Goal: Task Accomplishment & Management: Manage account settings

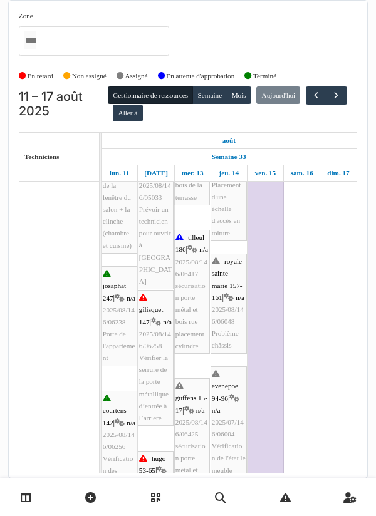
scroll to position [686, 0]
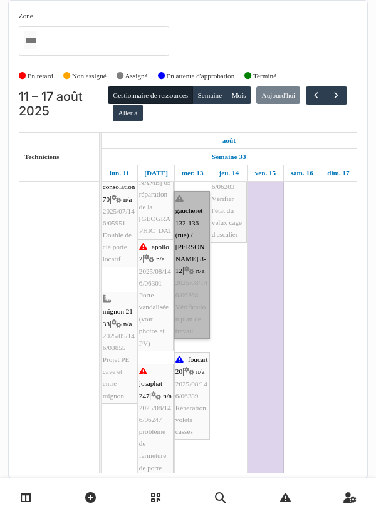
click at [190, 261] on link "gaucheret 132-136 (rue) / thomas 8-12 | n/a 2025/08/146/06368 Vérification plan…" at bounding box center [192, 265] width 36 height 148
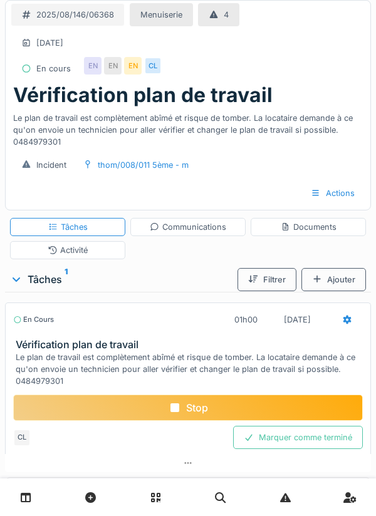
click at [306, 229] on div "Documents" at bounding box center [309, 227] width 56 height 12
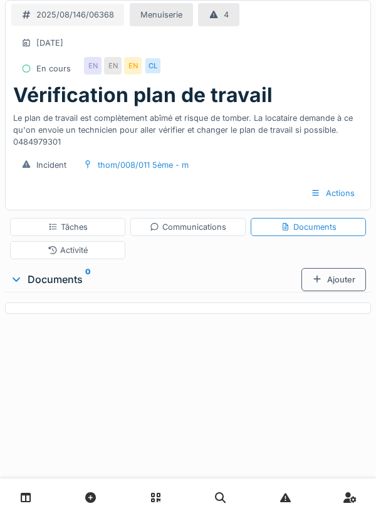
click at [338, 280] on div "Ajouter" at bounding box center [333, 279] width 65 height 23
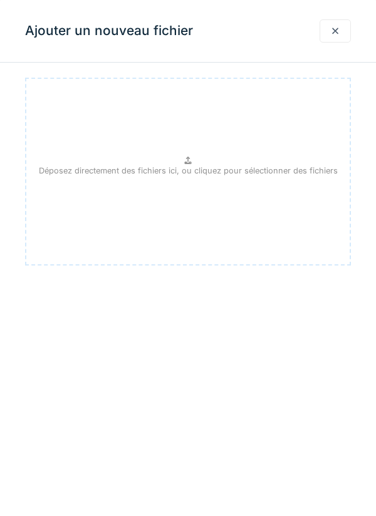
click at [193, 172] on p "Déposez directement des fichiers ici, ou cliquez pour sélectionner des fichiers" at bounding box center [188, 171] width 299 height 12
type input "**********"
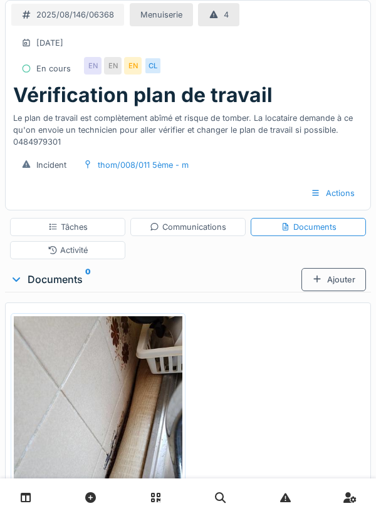
click at [337, 282] on div "Ajouter" at bounding box center [333, 279] width 65 height 23
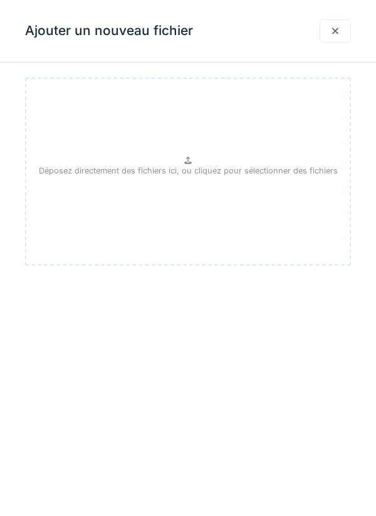
click at [193, 165] on p "Déposez directement des fichiers ici, ou cliquez pour sélectionner des fichiers" at bounding box center [188, 171] width 299 height 12
type input "**********"
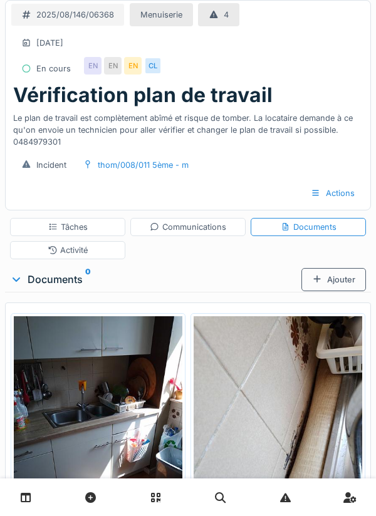
click at [335, 281] on div "Ajouter" at bounding box center [333, 279] width 65 height 23
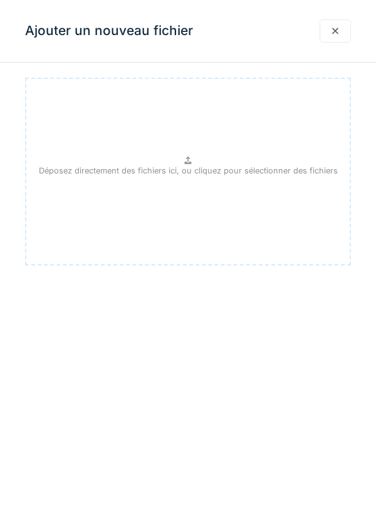
click at [194, 160] on div "Déposez directement des fichiers ici, ou cliquez pour sélectionner des fichiers" at bounding box center [188, 172] width 326 height 188
type input "**********"
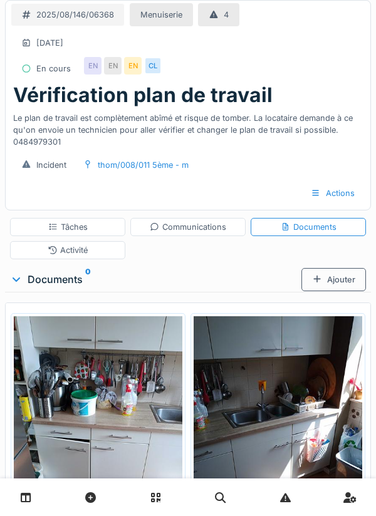
click at [194, 229] on div "Communications" at bounding box center [188, 227] width 76 height 12
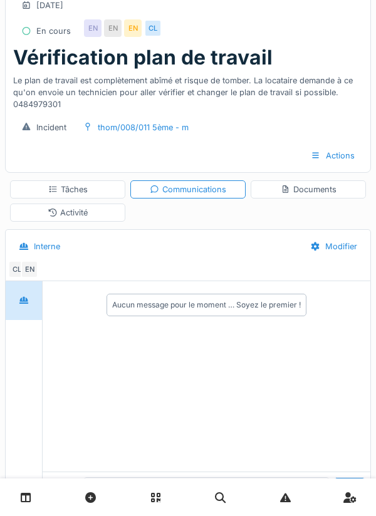
scroll to position [39, 0]
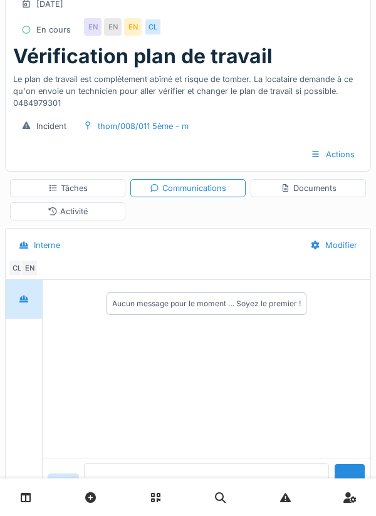
click at [116, 503] on textarea at bounding box center [206, 483] width 245 height 40
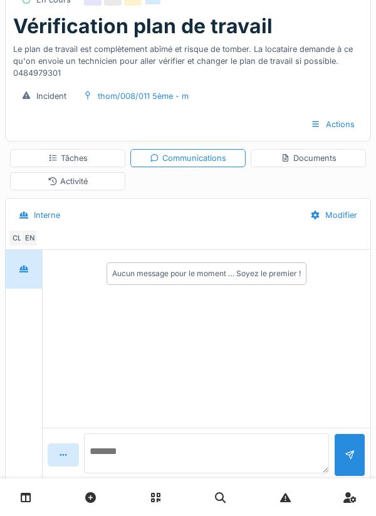
scroll to position [98, 0]
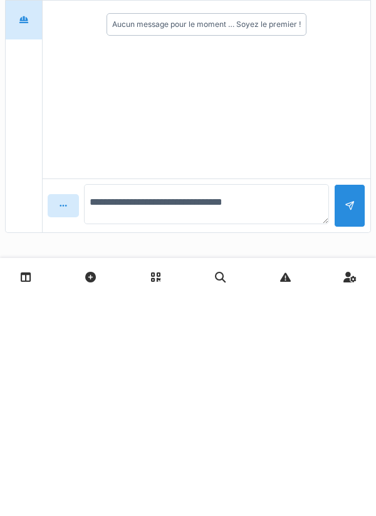
type textarea "**********"
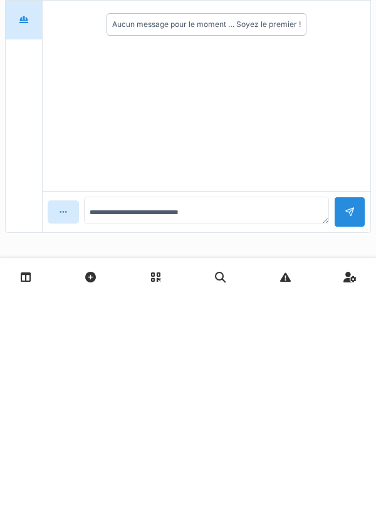
click at [358, 426] on div at bounding box center [349, 432] width 31 height 31
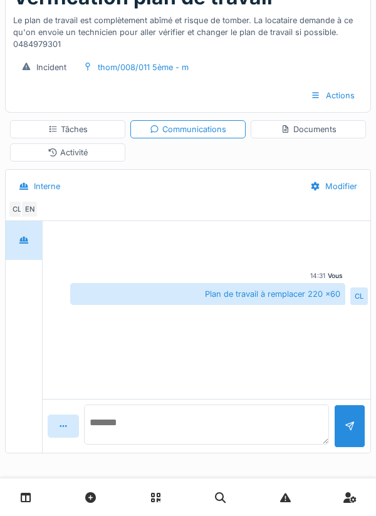
click at [175, 430] on textarea at bounding box center [206, 425] width 245 height 40
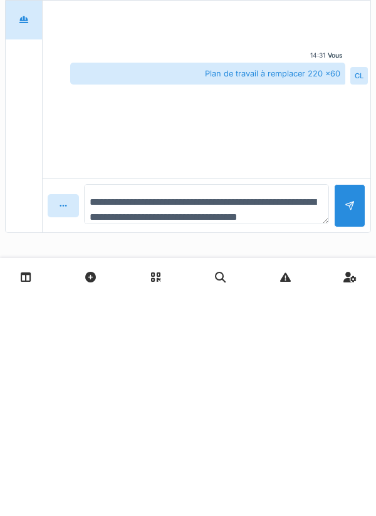
scroll to position [15, 0]
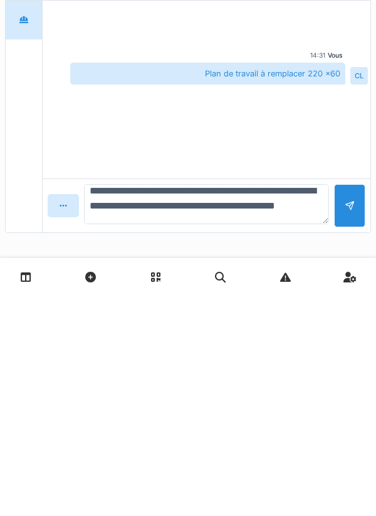
click at [296, 424] on textarea "**********" at bounding box center [206, 425] width 245 height 40
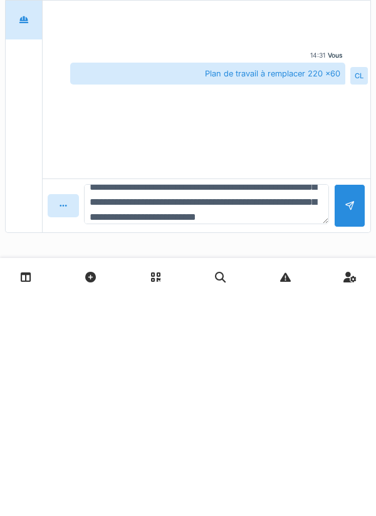
scroll to position [45, 0]
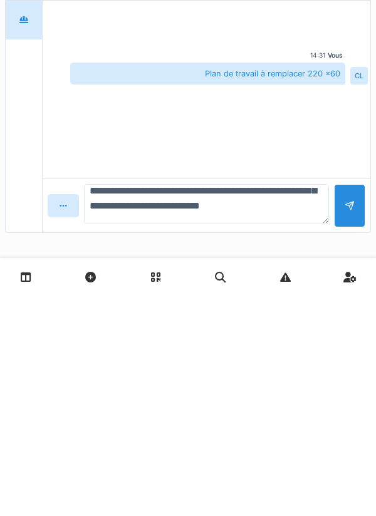
type textarea "**********"
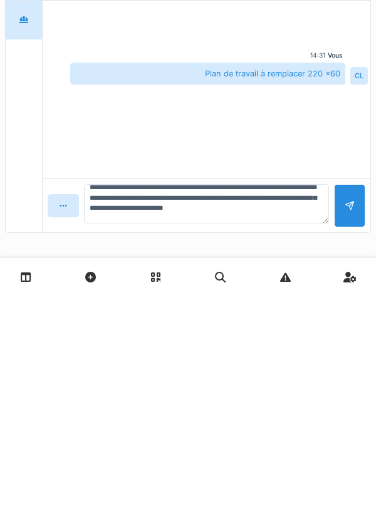
click at [344, 428] on div at bounding box center [349, 426] width 10 height 12
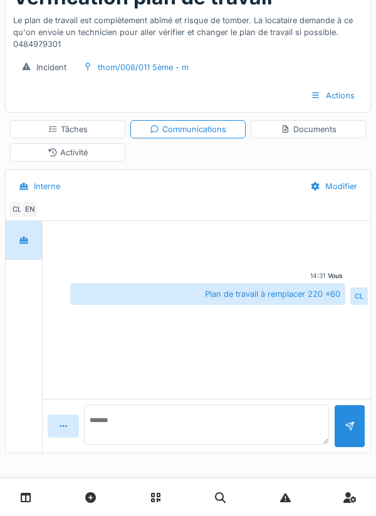
scroll to position [0, 0]
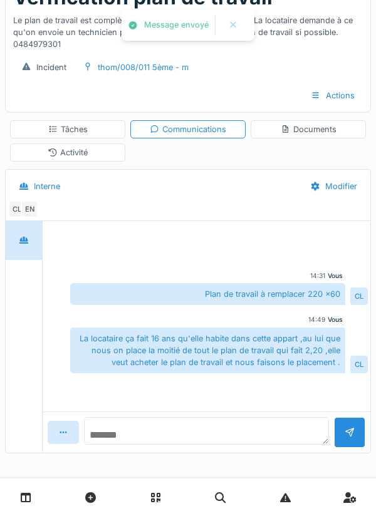
click at [148, 436] on textarea at bounding box center [206, 431] width 245 height 28
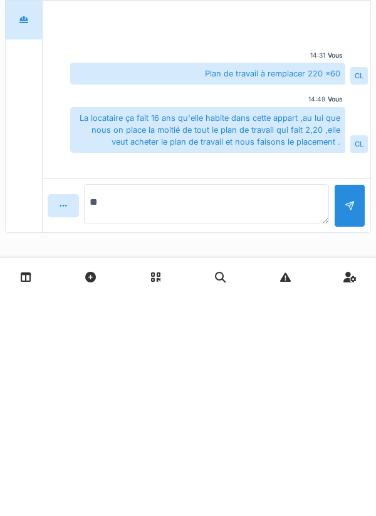
type textarea "*"
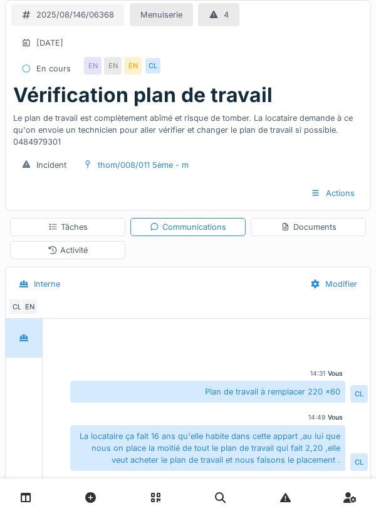
click at [311, 229] on div "Documents" at bounding box center [309, 227] width 56 height 12
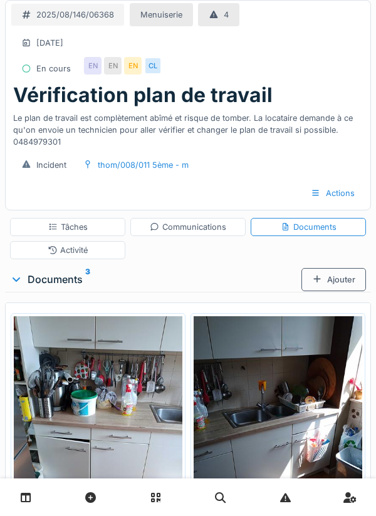
click at [85, 228] on div "Tâches" at bounding box center [67, 227] width 39 height 12
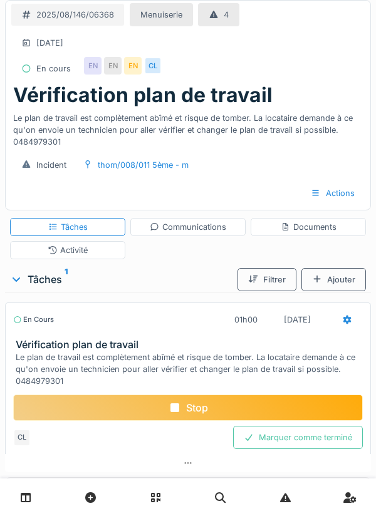
click at [343, 322] on icon at bounding box center [347, 320] width 10 height 8
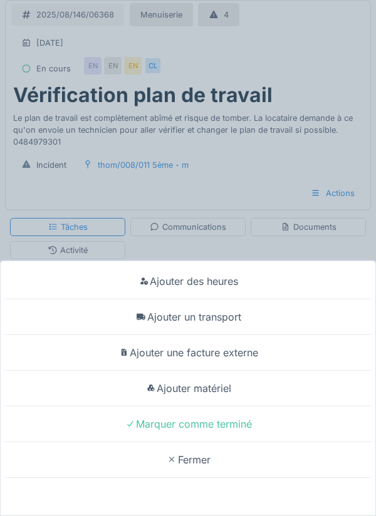
click at [225, 323] on div "Ajouter un transport" at bounding box center [187, 317] width 369 height 36
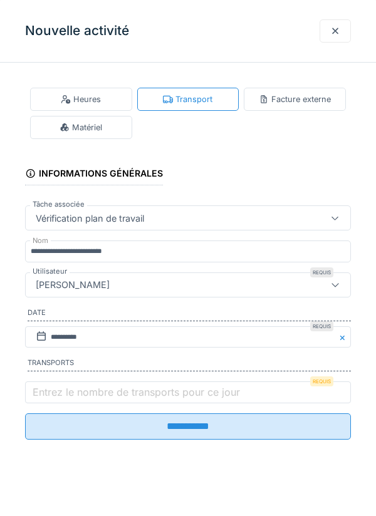
click at [50, 400] on label "Entrez le nombre de transports pour ce jour" at bounding box center [136, 392] width 212 height 15
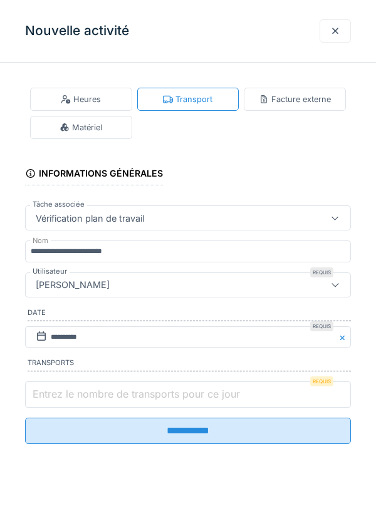
click at [50, 400] on input "Entrez le nombre de transports pour ce jour" at bounding box center [188, 394] width 326 height 26
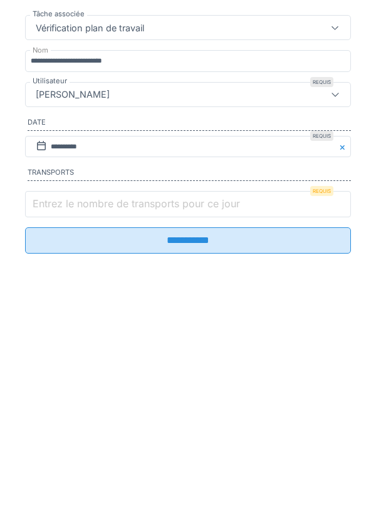
scroll to position [45, 0]
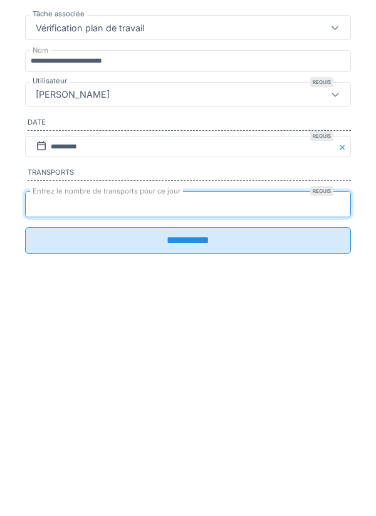
type input "*"
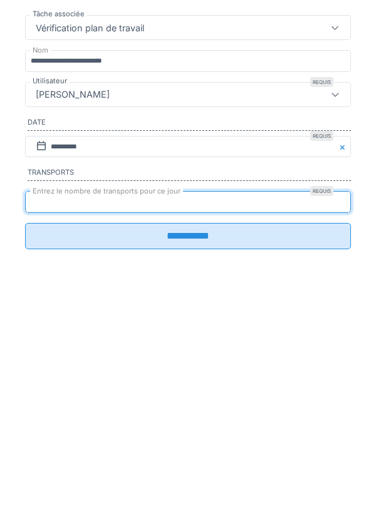
click at [179, 436] on input "**********" at bounding box center [188, 426] width 326 height 26
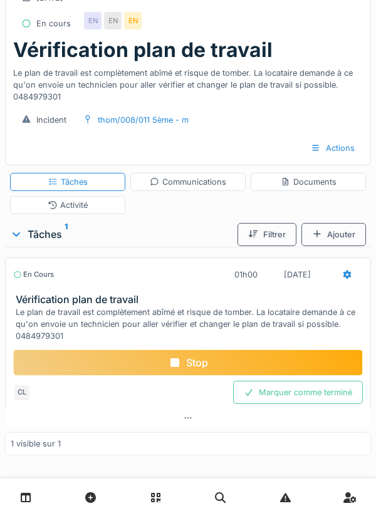
click at [197, 363] on div "Stop" at bounding box center [187, 362] width 349 height 26
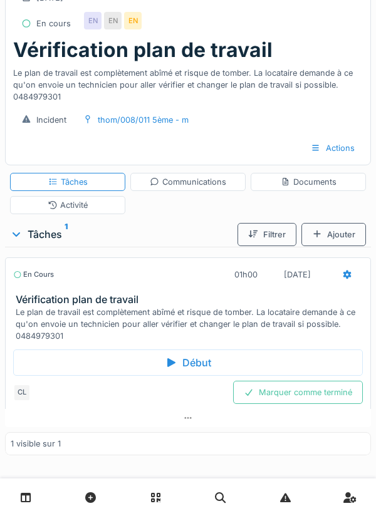
click at [76, 211] on div "Activité" at bounding box center [67, 205] width 115 height 18
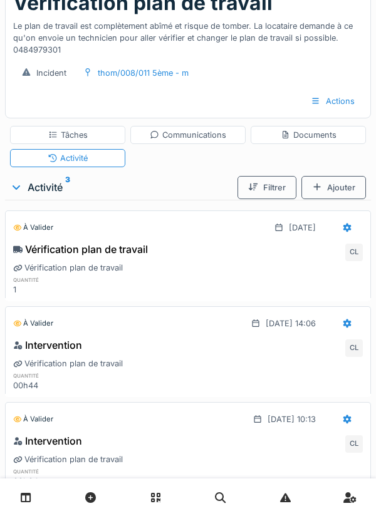
scroll to position [105, 0]
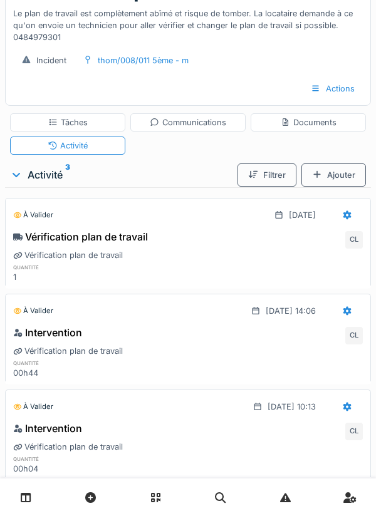
click at [342, 413] on div at bounding box center [347, 407] width 10 height 12
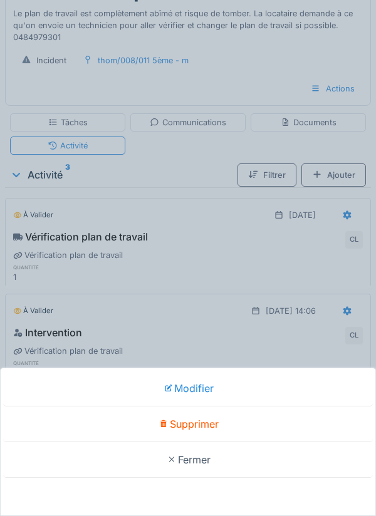
click at [210, 442] on div "Supprimer" at bounding box center [187, 424] width 369 height 36
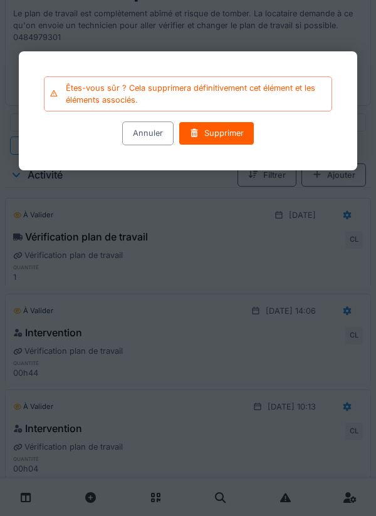
click at [224, 142] on div "Supprimer" at bounding box center [216, 133] width 76 height 23
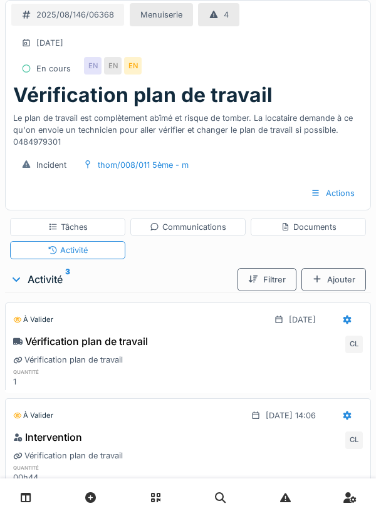
scroll to position [9, 0]
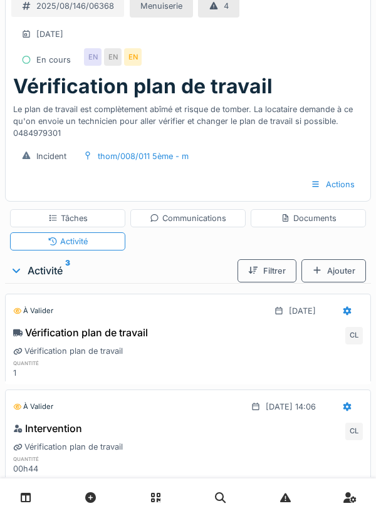
click at [86, 225] on div "Tâches" at bounding box center [67, 218] width 115 height 18
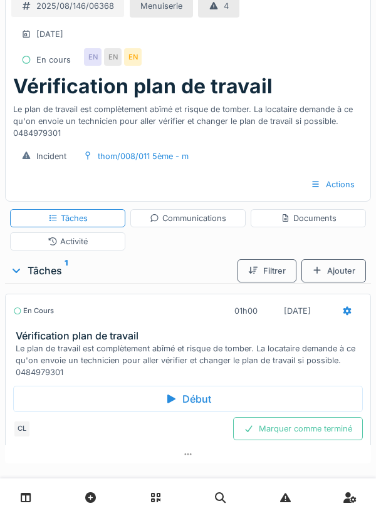
scroll to position [0, 0]
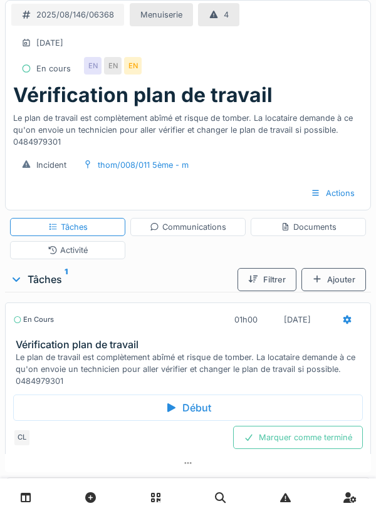
click at [312, 438] on div "Marquer comme terminé" at bounding box center [298, 437] width 130 height 23
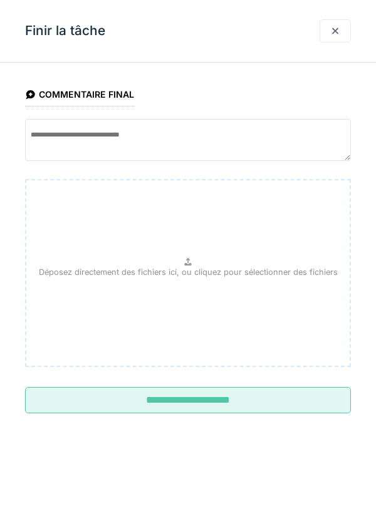
click at [205, 407] on input "**********" at bounding box center [188, 400] width 326 height 26
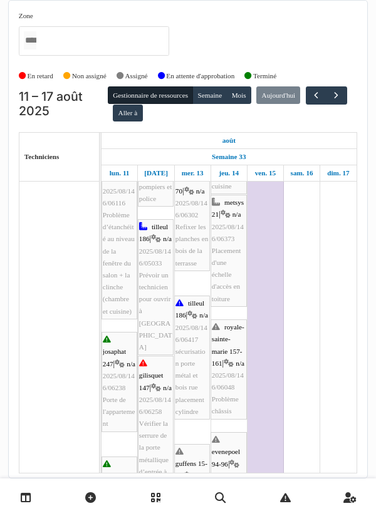
scroll to position [274, 0]
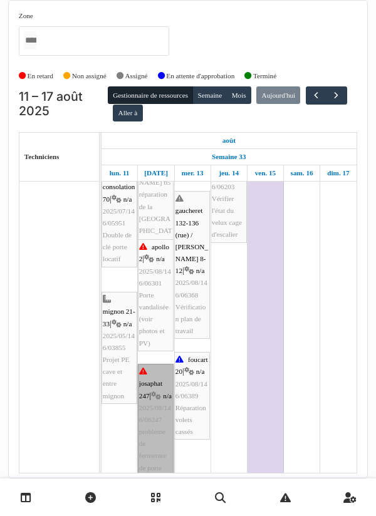
click at [157, 412] on link "josaphat 247 | n/a 2025/08/146/06247 problème de fermeture de porte d'entrée" at bounding box center [156, 426] width 36 height 124
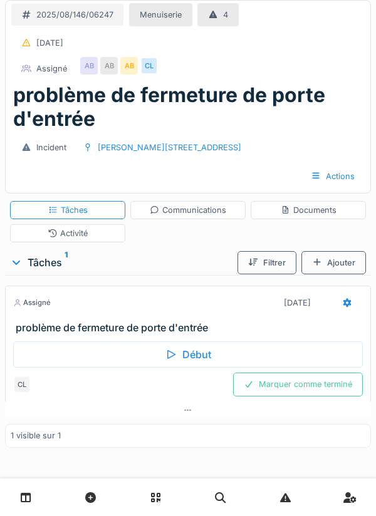
click at [190, 212] on div "Communications" at bounding box center [188, 210] width 76 height 12
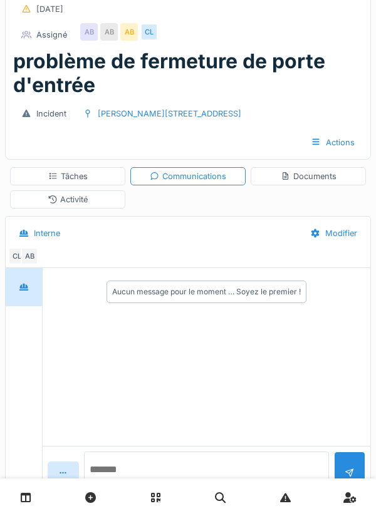
click at [130, 492] on textarea at bounding box center [206, 472] width 245 height 40
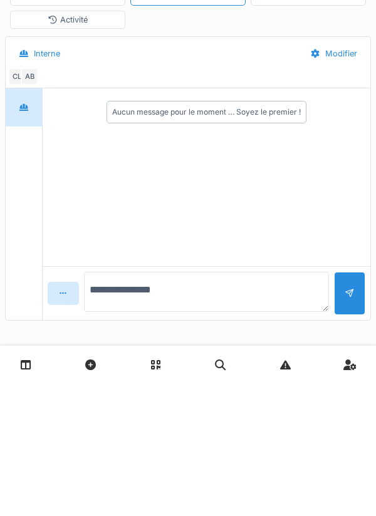
type textarea "**********"
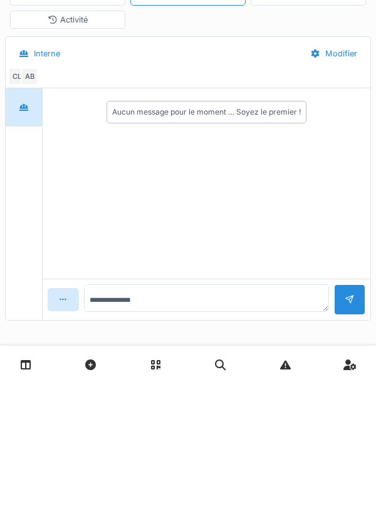
click at [347, 417] on div at bounding box center [349, 432] width 31 height 31
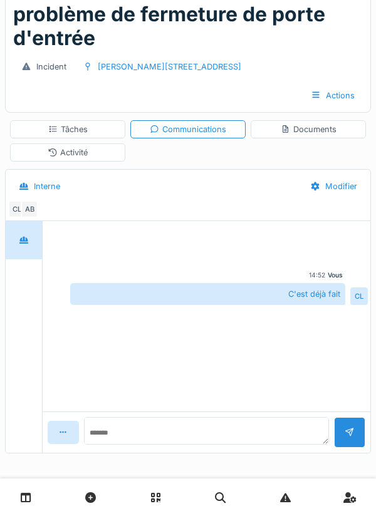
click at [316, 136] on div "Documents" at bounding box center [307, 129] width 115 height 18
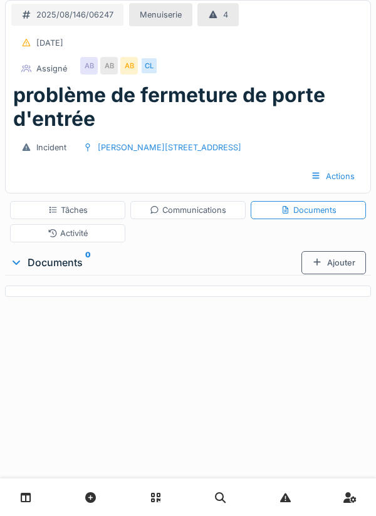
scroll to position [0, 0]
click at [258, 148] on div "Incident rue josaphat 247" at bounding box center [188, 147] width 354 height 23
click at [85, 210] on div "Tâches" at bounding box center [67, 210] width 39 height 12
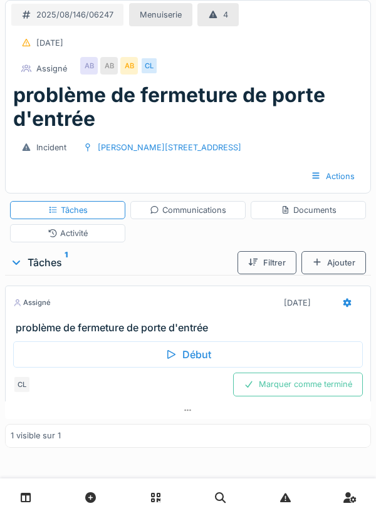
click at [303, 392] on div "Marquer comme terminé" at bounding box center [298, 384] width 130 height 23
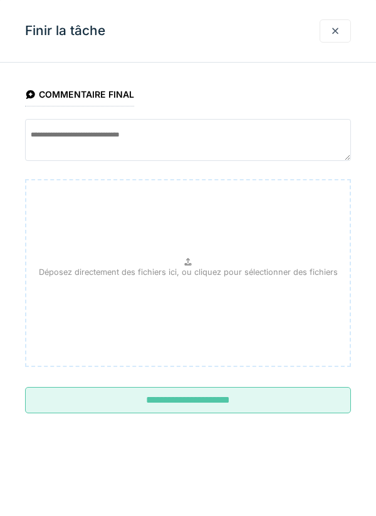
click at [203, 401] on input "**********" at bounding box center [188, 400] width 326 height 26
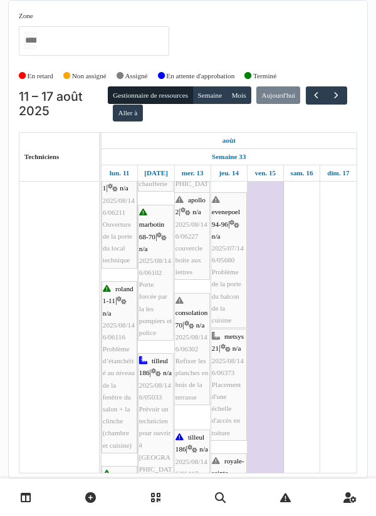
scroll to position [152, 0]
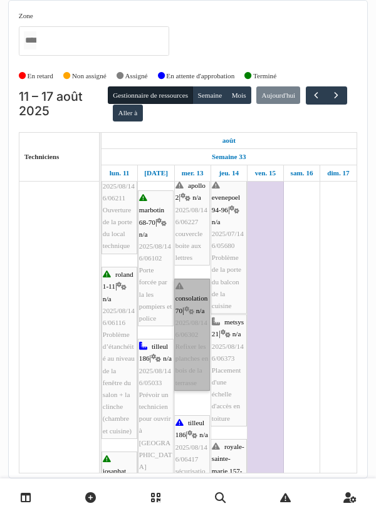
click at [192, 331] on link "consolation 70 | n/a 2025/08/146/06302 Refixer les planches en bois de la terra…" at bounding box center [192, 335] width 36 height 112
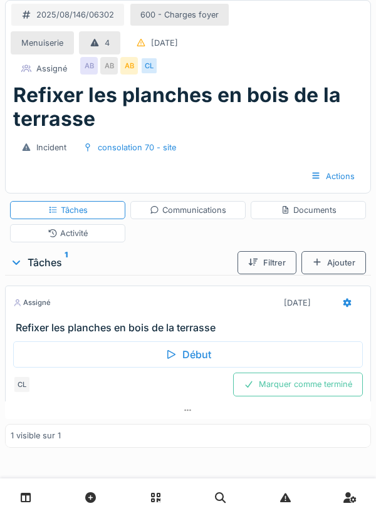
click at [195, 349] on div "Début" at bounding box center [187, 354] width 349 height 26
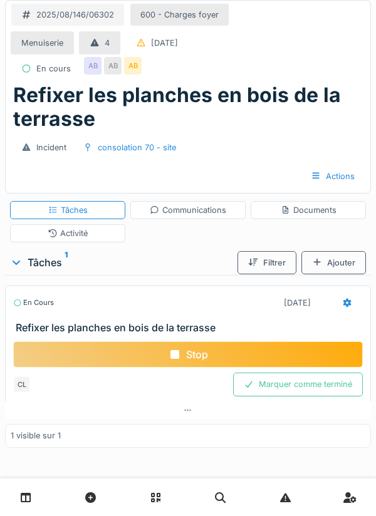
click at [190, 355] on div "Stop" at bounding box center [187, 354] width 349 height 26
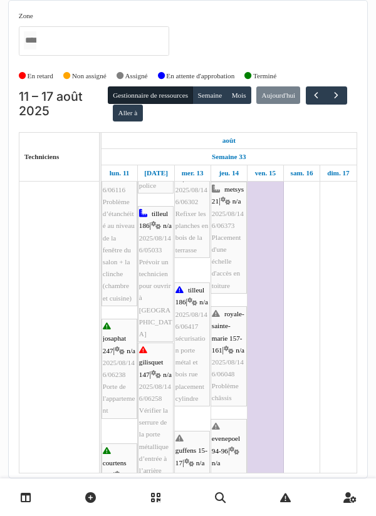
scroll to position [300, 0]
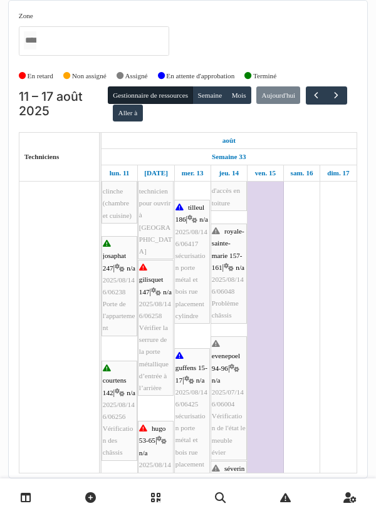
scroll to position [396, 0]
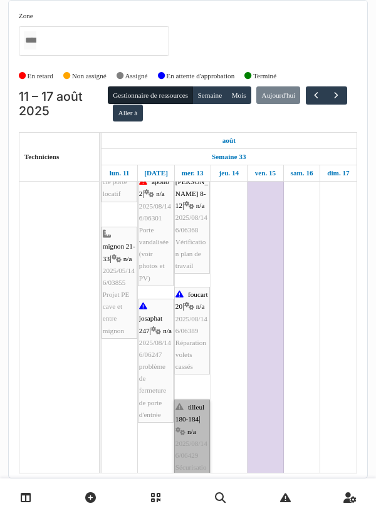
click at [192, 407] on link "tilleul 180-184 | n/a 2025/08/146/06429 Sécurisation porte d'entrée" at bounding box center [192, 450] width 36 height 100
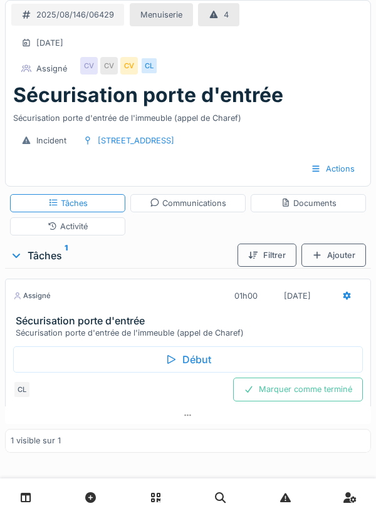
click at [190, 356] on div "Début" at bounding box center [187, 359] width 349 height 26
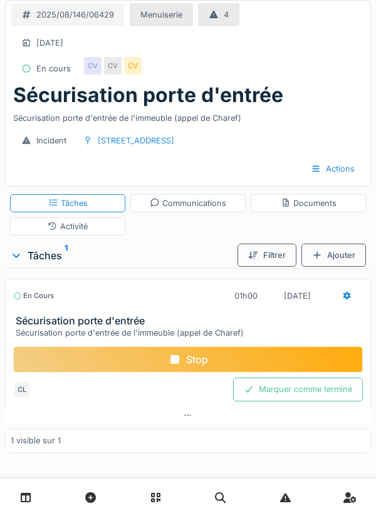
click at [309, 200] on div "Documents" at bounding box center [309, 203] width 56 height 12
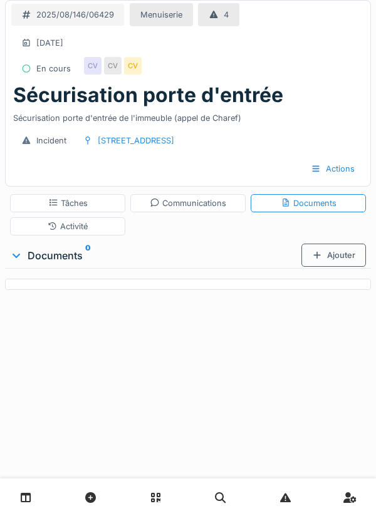
click at [336, 260] on div "Ajouter" at bounding box center [333, 255] width 65 height 23
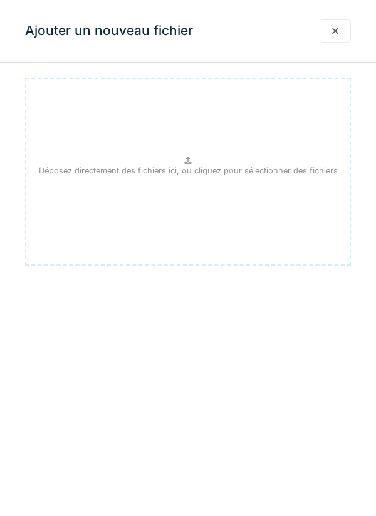
click at [180, 163] on div "Déposez directement des fichiers ici, ou cliquez pour sélectionner des fichiers" at bounding box center [188, 172] width 326 height 188
type input "**********"
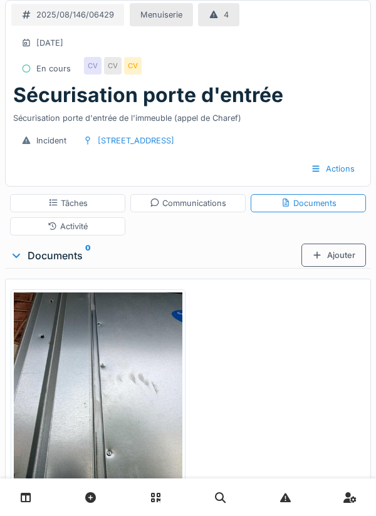
click at [335, 252] on div "Ajouter" at bounding box center [333, 255] width 65 height 23
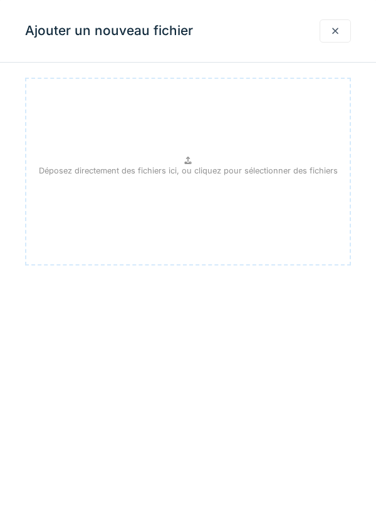
click at [192, 175] on p "Déposez directement des fichiers ici, ou cliquez pour sélectionner des fichiers" at bounding box center [188, 171] width 299 height 12
type input "**********"
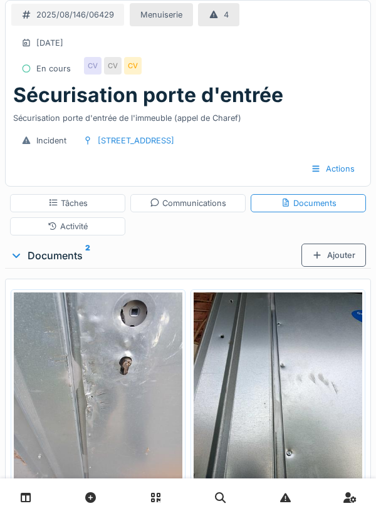
click at [184, 205] on div "Communications" at bounding box center [188, 203] width 76 height 12
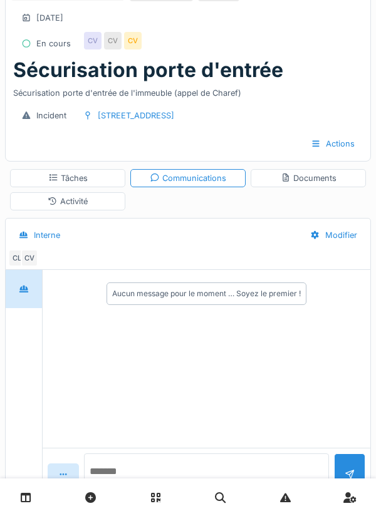
click at [138, 493] on textarea at bounding box center [206, 473] width 245 height 40
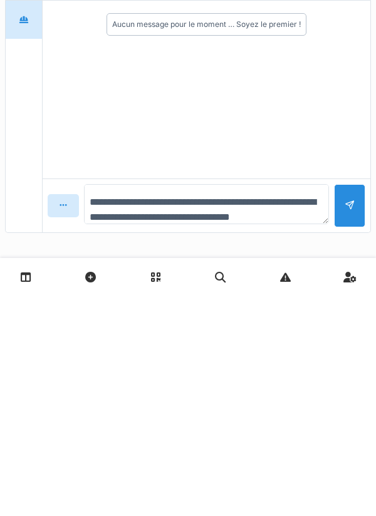
scroll to position [14, 0]
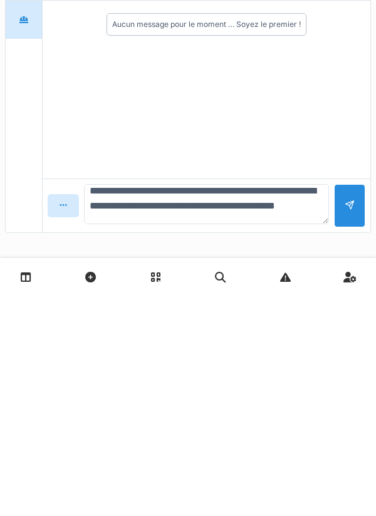
type textarea "**********"
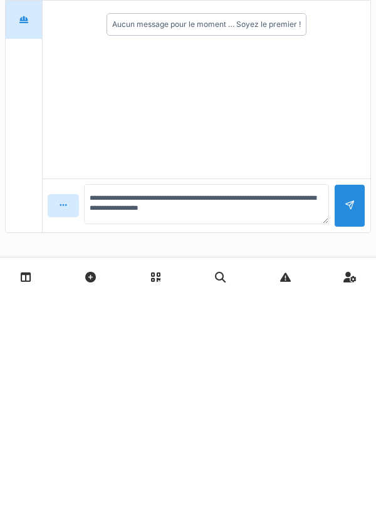
click at [360, 434] on div at bounding box center [349, 426] width 31 height 43
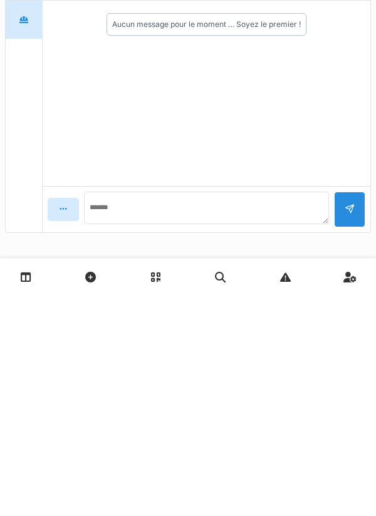
scroll to position [0, 0]
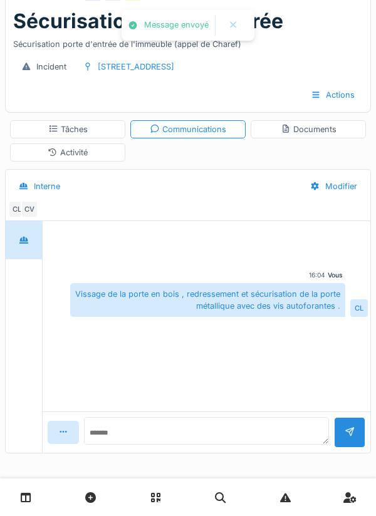
click at [305, 130] on div "Documents" at bounding box center [309, 129] width 56 height 12
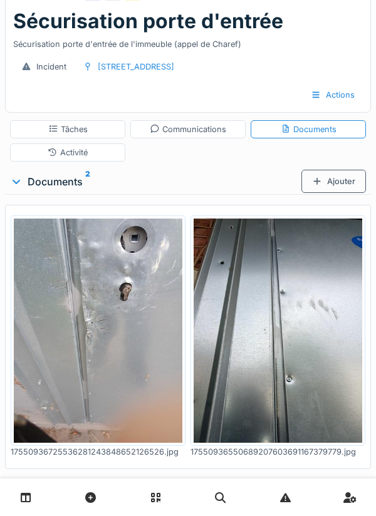
click at [78, 128] on div "Tâches" at bounding box center [67, 129] width 39 height 12
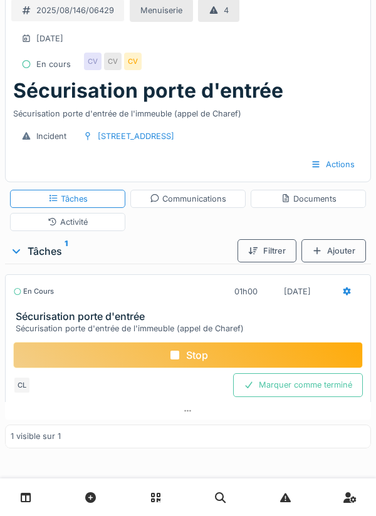
scroll to position [4, 0]
click at [343, 294] on icon at bounding box center [347, 291] width 10 height 8
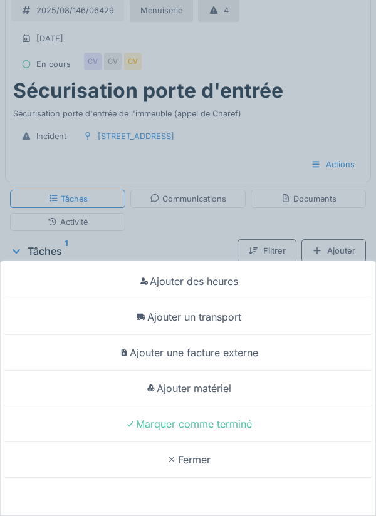
click at [226, 322] on div "Ajouter un transport" at bounding box center [187, 317] width 369 height 36
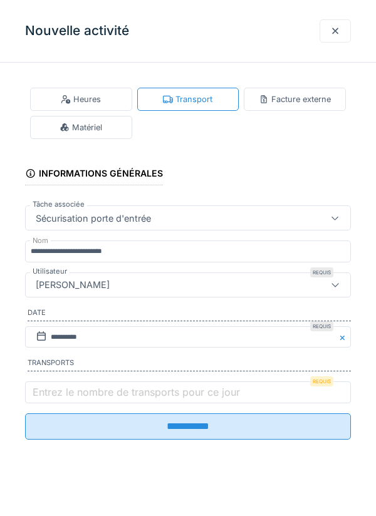
click at [70, 390] on label "Entrez le nombre de transports pour ce jour" at bounding box center [136, 392] width 212 height 15
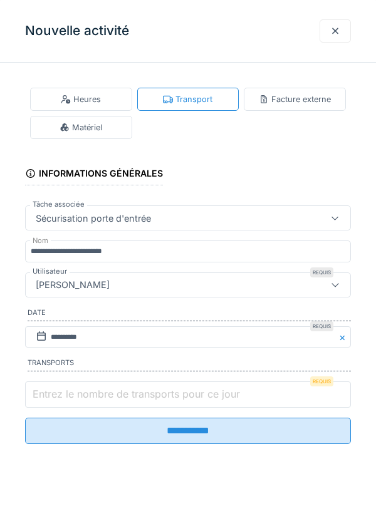
click at [70, 390] on input "Entrez le nombre de transports pour ce jour" at bounding box center [188, 394] width 326 height 26
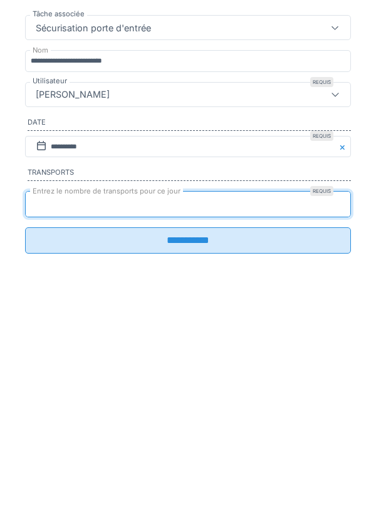
type input "*"
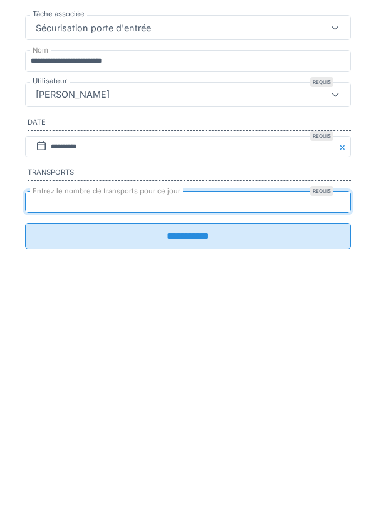
click at [192, 433] on input "**********" at bounding box center [188, 426] width 326 height 26
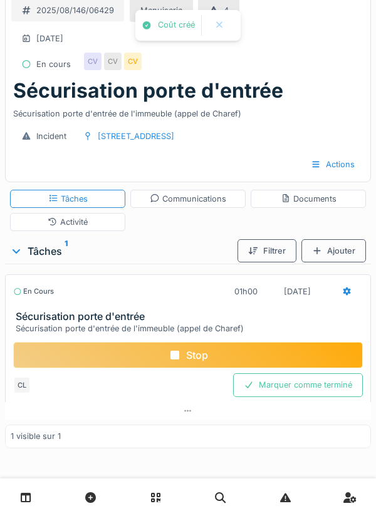
click at [184, 353] on div "Stop" at bounding box center [187, 355] width 349 height 26
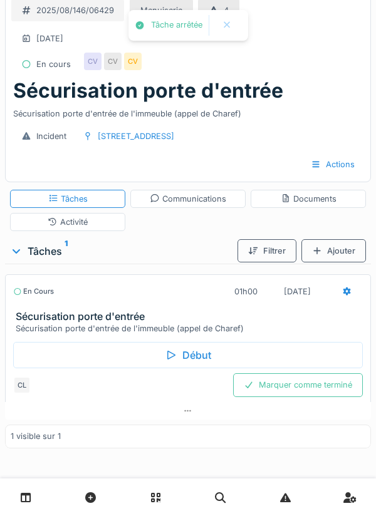
click at [286, 385] on div "Marquer comme terminé" at bounding box center [298, 384] width 130 height 23
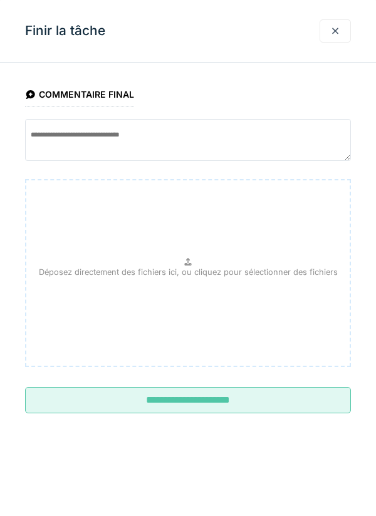
click at [198, 405] on input "**********" at bounding box center [188, 400] width 326 height 26
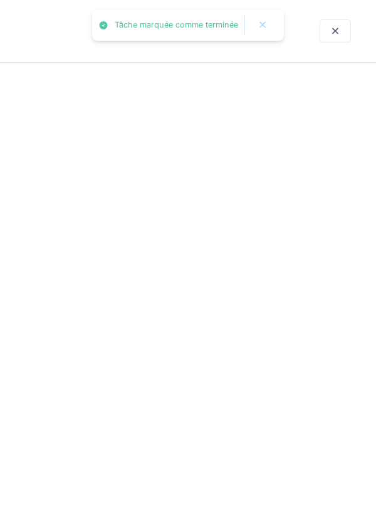
scroll to position [0, 0]
